Goal: Task Accomplishment & Management: Manage account settings

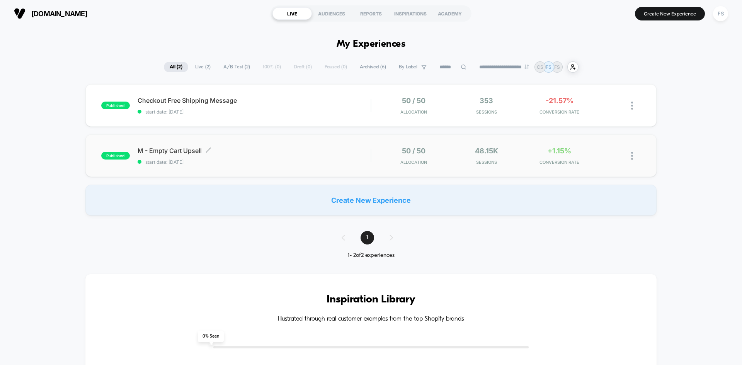
click at [184, 151] on span "M - Empty Cart Upsell Click to edit experience details" at bounding box center [254, 151] width 233 height 8
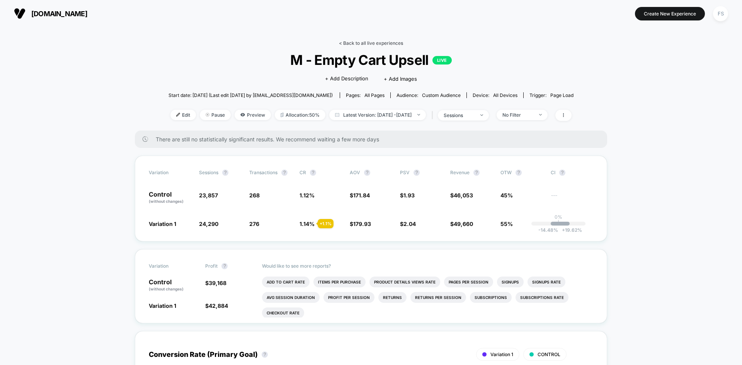
click at [375, 40] on link "< Back to all live experiences" at bounding box center [371, 43] width 64 height 6
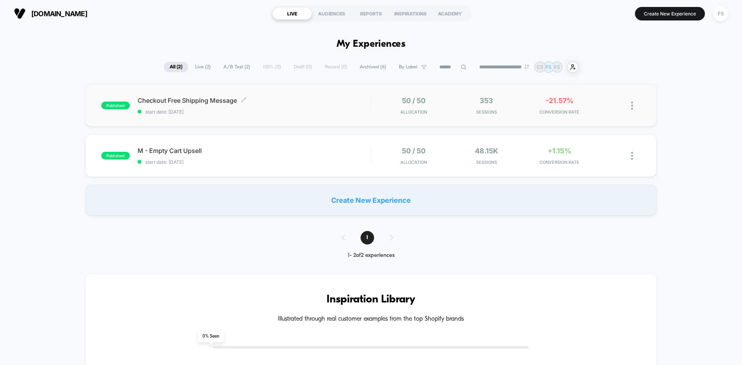
click at [321, 107] on div "Checkout Free Shipping Message Click to edit experience details Click to edit e…" at bounding box center [254, 106] width 233 height 18
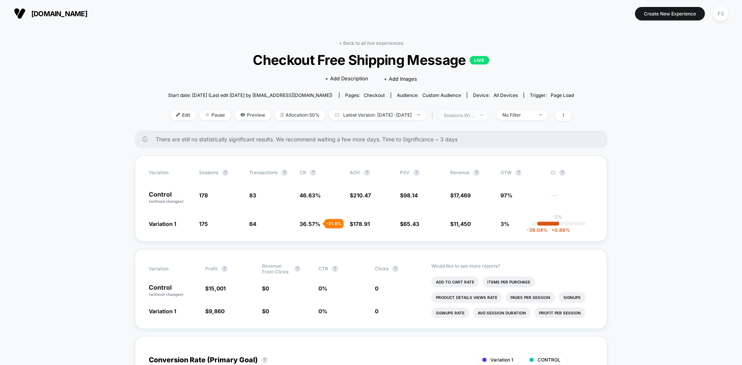
click at [481, 115] on div at bounding box center [478, 115] width 6 height 0
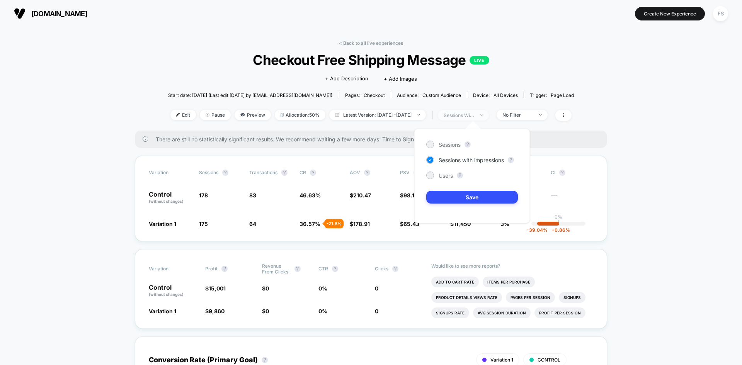
click at [481, 115] on div at bounding box center [478, 115] width 6 height 0
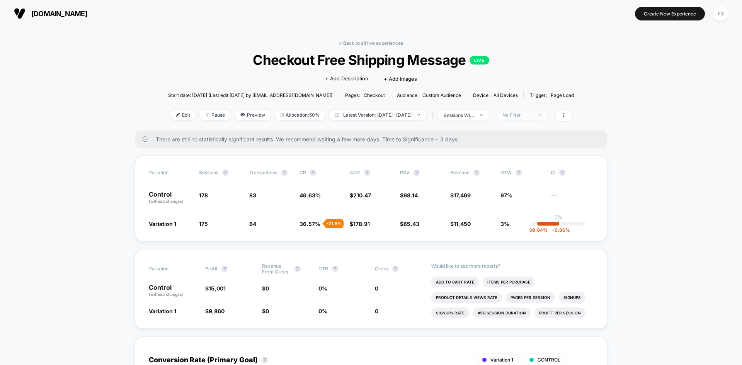
click at [538, 110] on span "No Filter" at bounding box center [522, 115] width 51 height 10
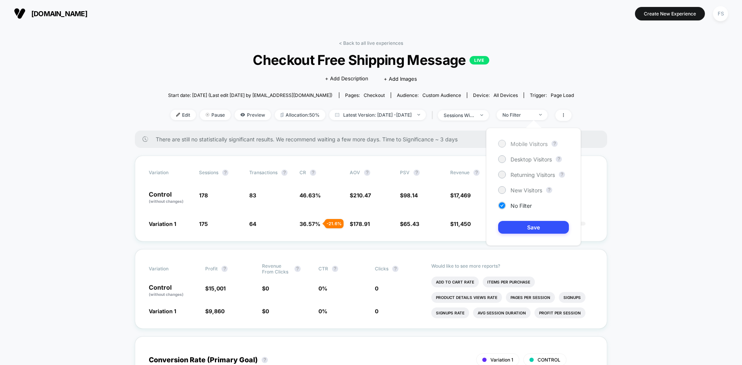
click at [528, 144] on span "Mobile Visitors" at bounding box center [529, 144] width 37 height 7
click at [534, 226] on button "Save" at bounding box center [533, 227] width 71 height 13
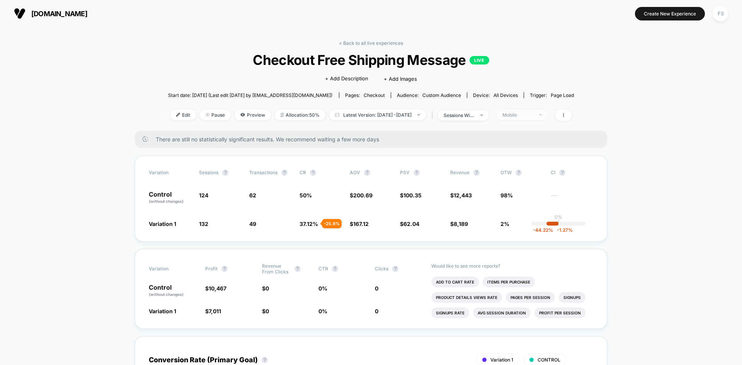
click at [531, 115] on div "Mobile" at bounding box center [518, 115] width 31 height 6
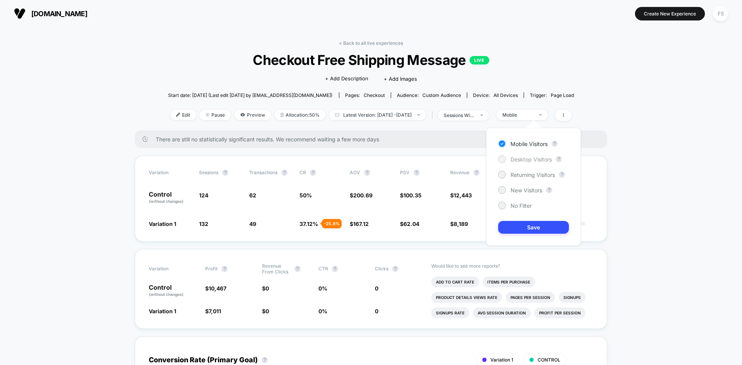
click at [530, 160] on span "Desktop Visitors" at bounding box center [531, 159] width 41 height 7
click at [536, 228] on button "Save" at bounding box center [533, 227] width 71 height 13
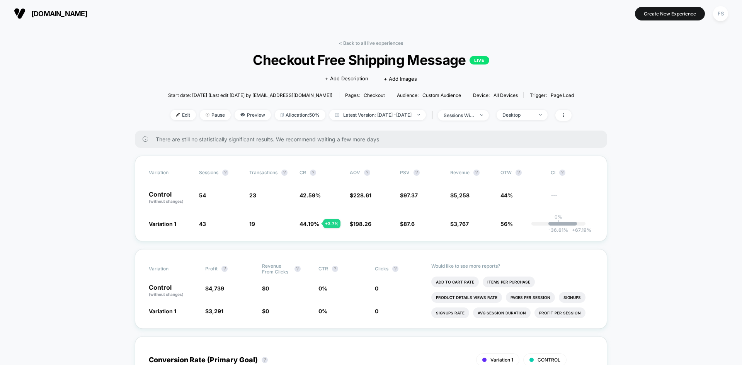
click at [25, 13] on img at bounding box center [20, 14] width 12 height 12
